Goal: Task Accomplishment & Management: Manage account settings

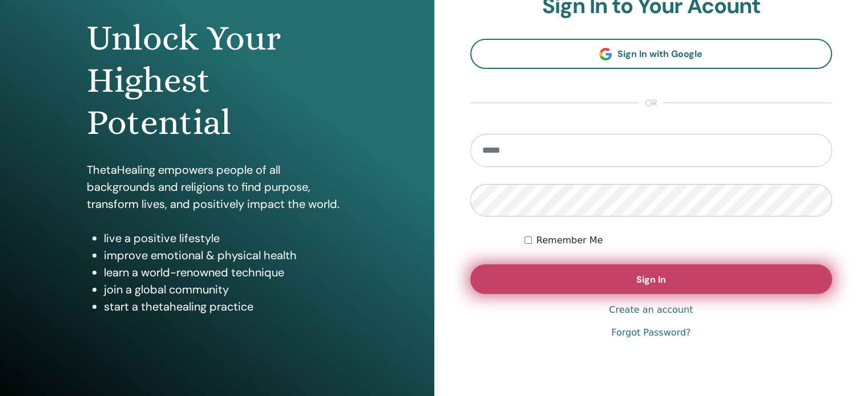
scroll to position [114, 0]
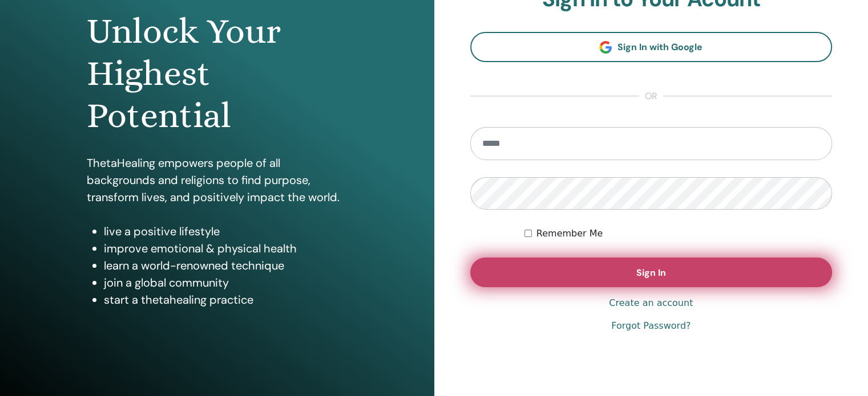
type input "**********"
click at [662, 269] on span "Sign In" at bounding box center [651, 273] width 30 height 12
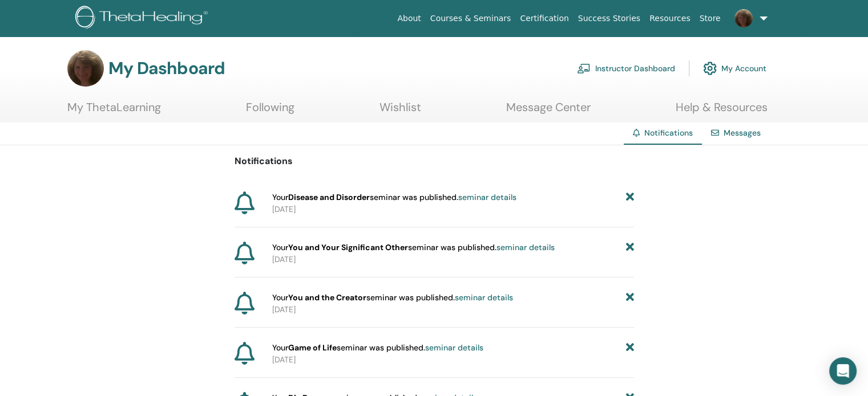
click at [625, 69] on link "Instructor Dashboard" at bounding box center [626, 68] width 98 height 25
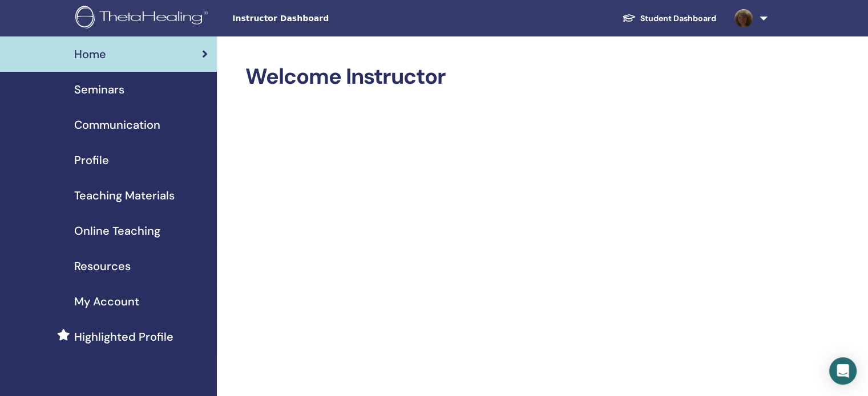
click at [100, 93] on span "Seminars" at bounding box center [99, 89] width 50 height 17
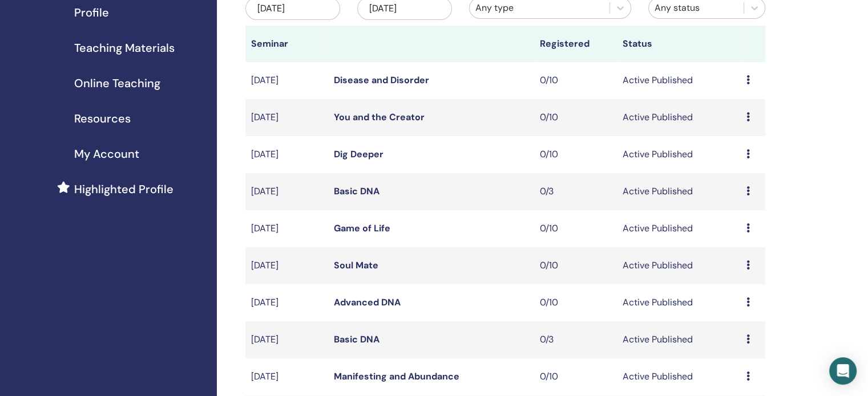
scroll to position [228, 0]
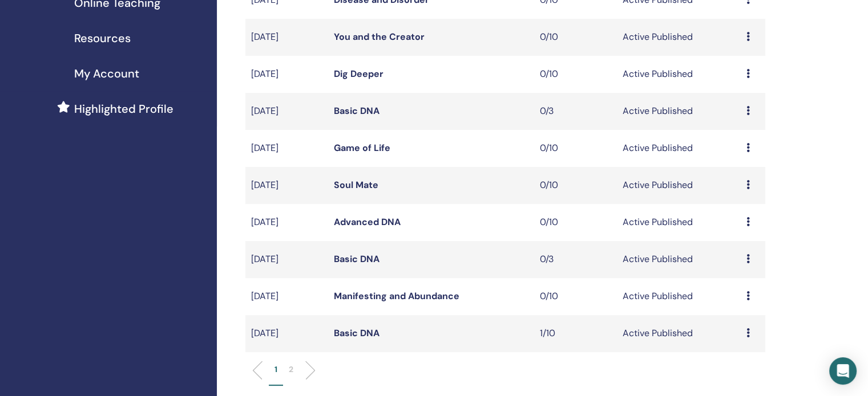
click at [364, 332] on link "Basic DNA" at bounding box center [357, 333] width 46 height 12
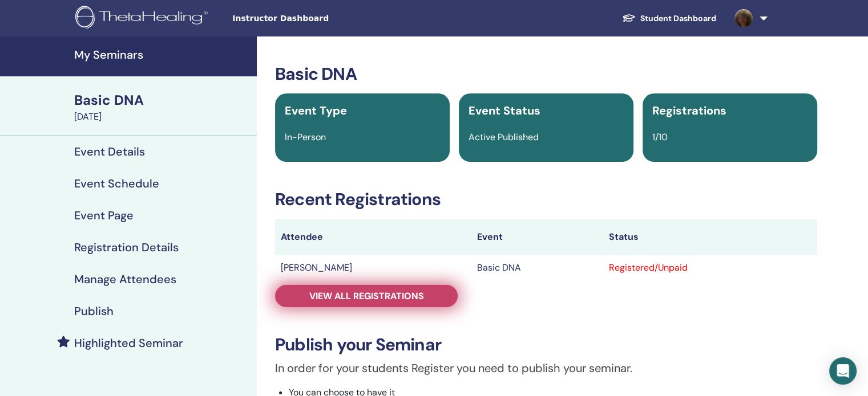
click at [374, 299] on span "View all registrations" at bounding box center [366, 296] width 115 height 12
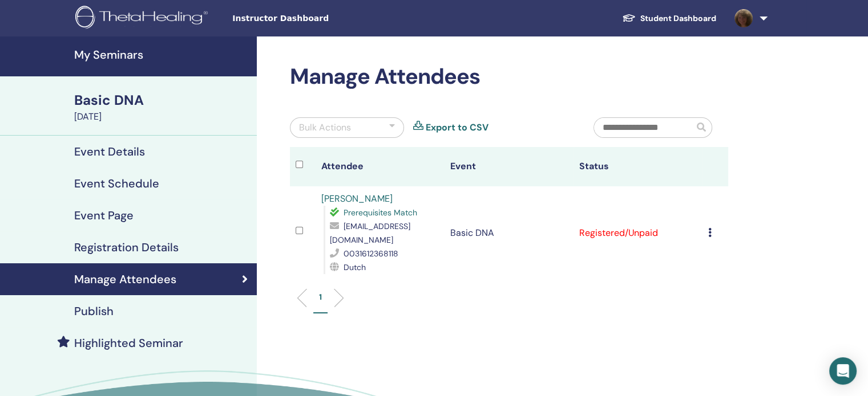
click at [708, 234] on icon at bounding box center [709, 232] width 3 height 9
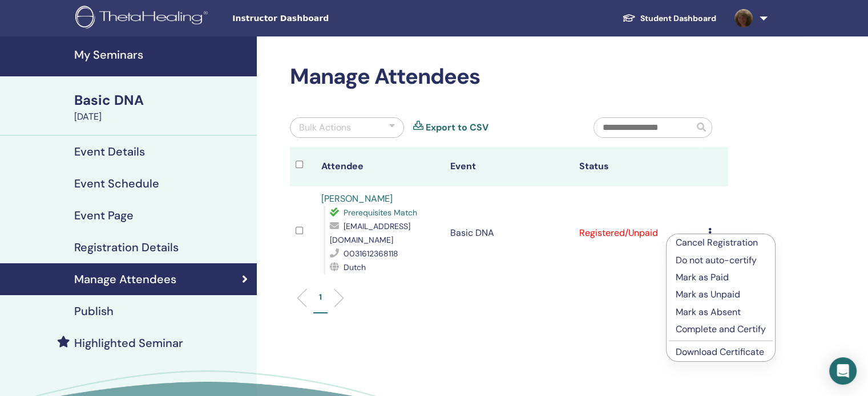
click at [704, 278] on p "Mark as Paid" at bounding box center [720, 278] width 90 height 14
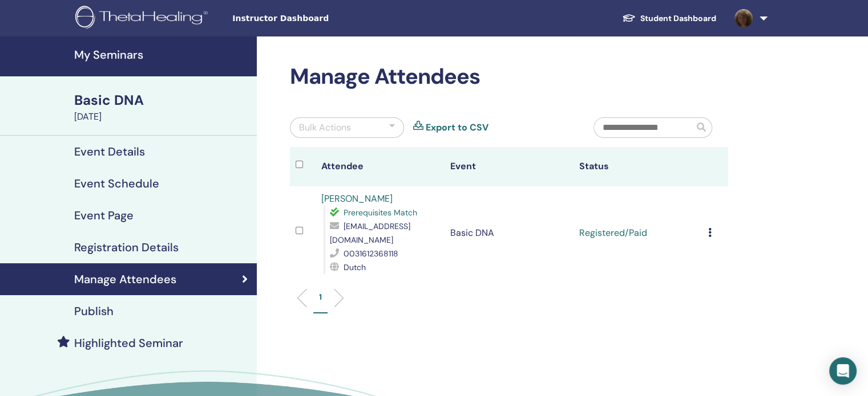
click at [709, 234] on icon at bounding box center [709, 232] width 3 height 9
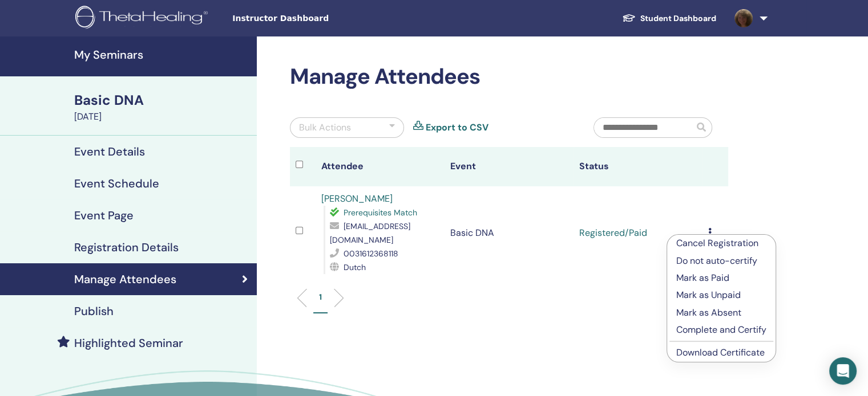
click at [710, 351] on link "Download Certificate" at bounding box center [720, 353] width 88 height 12
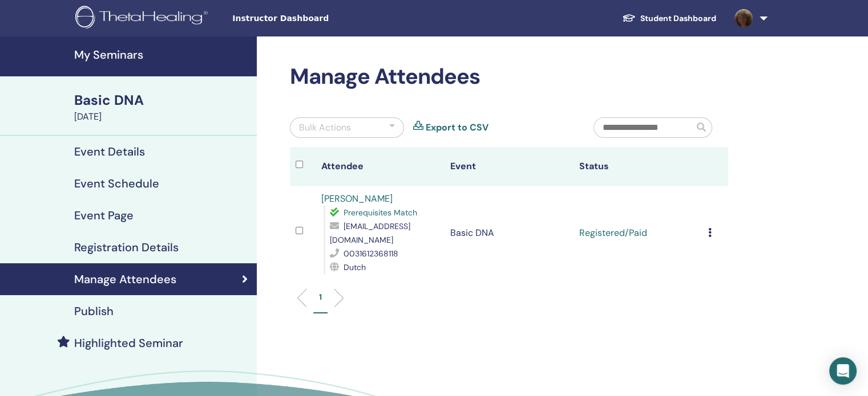
click at [765, 18] on link at bounding box center [748, 18] width 47 height 37
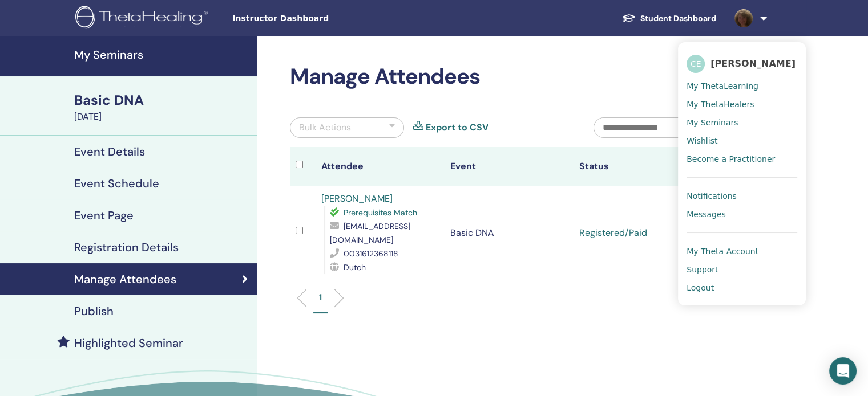
click at [693, 286] on span "Logout" at bounding box center [699, 288] width 27 height 10
